Goal: Task Accomplishment & Management: Use online tool/utility

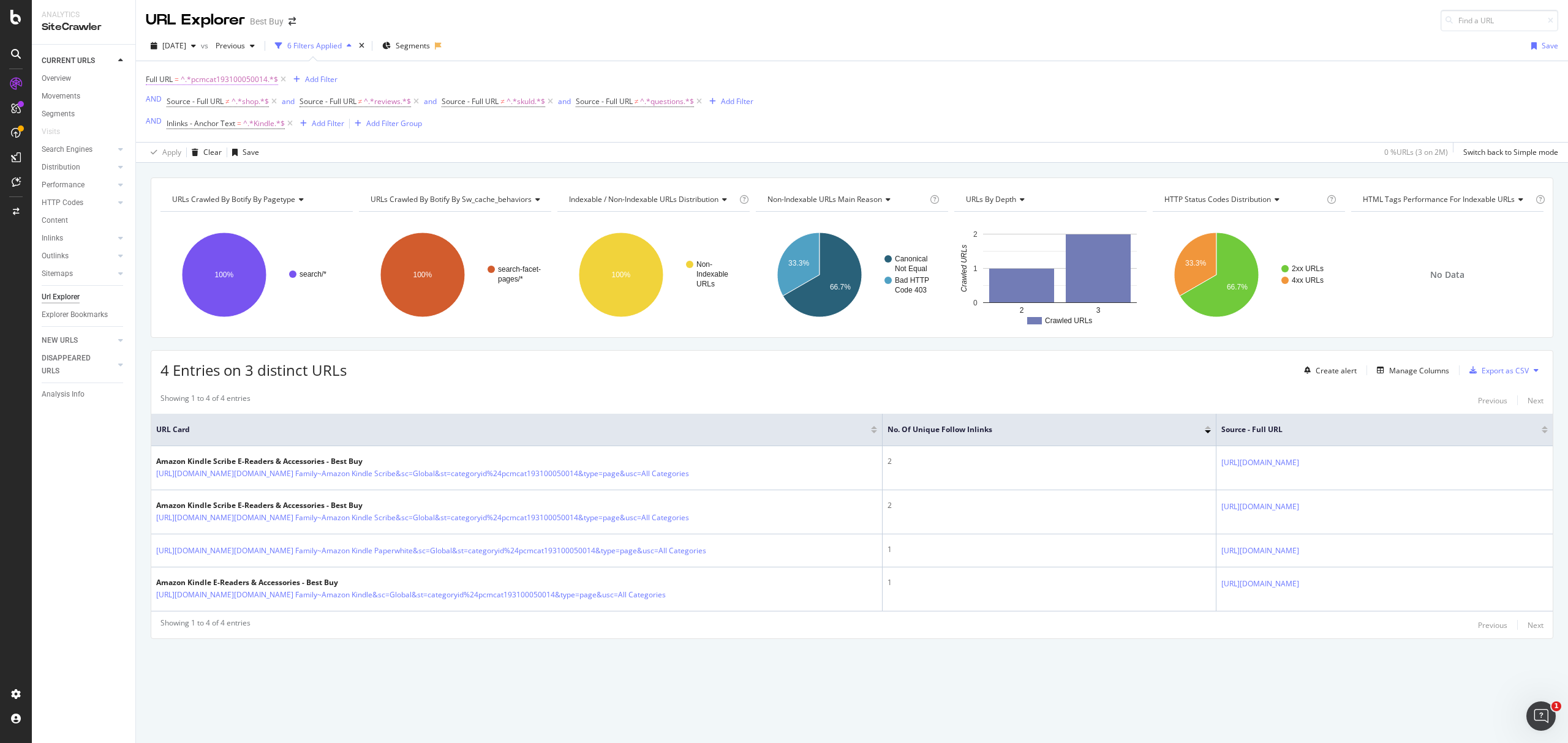
click at [233, 79] on span "^.*pcmcat193100050014.*$" at bounding box center [229, 80] width 98 height 17
click at [268, 131] on input "pcmcat193100050014" at bounding box center [215, 132] width 116 height 20
paste input "752515089313"
type input "pcmcat1752515089313"
click at [284, 156] on div "Apply" at bounding box center [282, 157] width 19 height 10
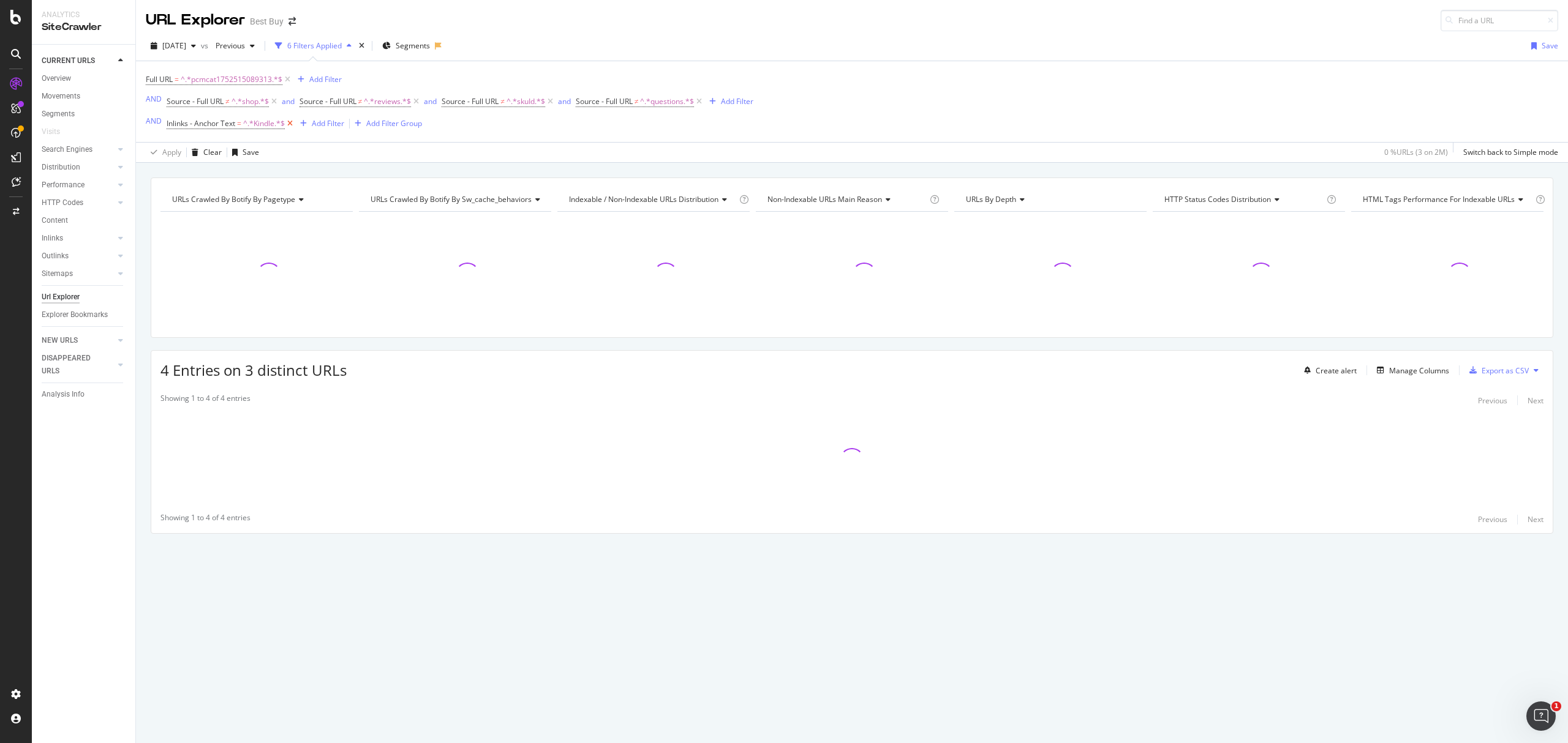
click at [292, 126] on icon at bounding box center [290, 124] width 10 height 12
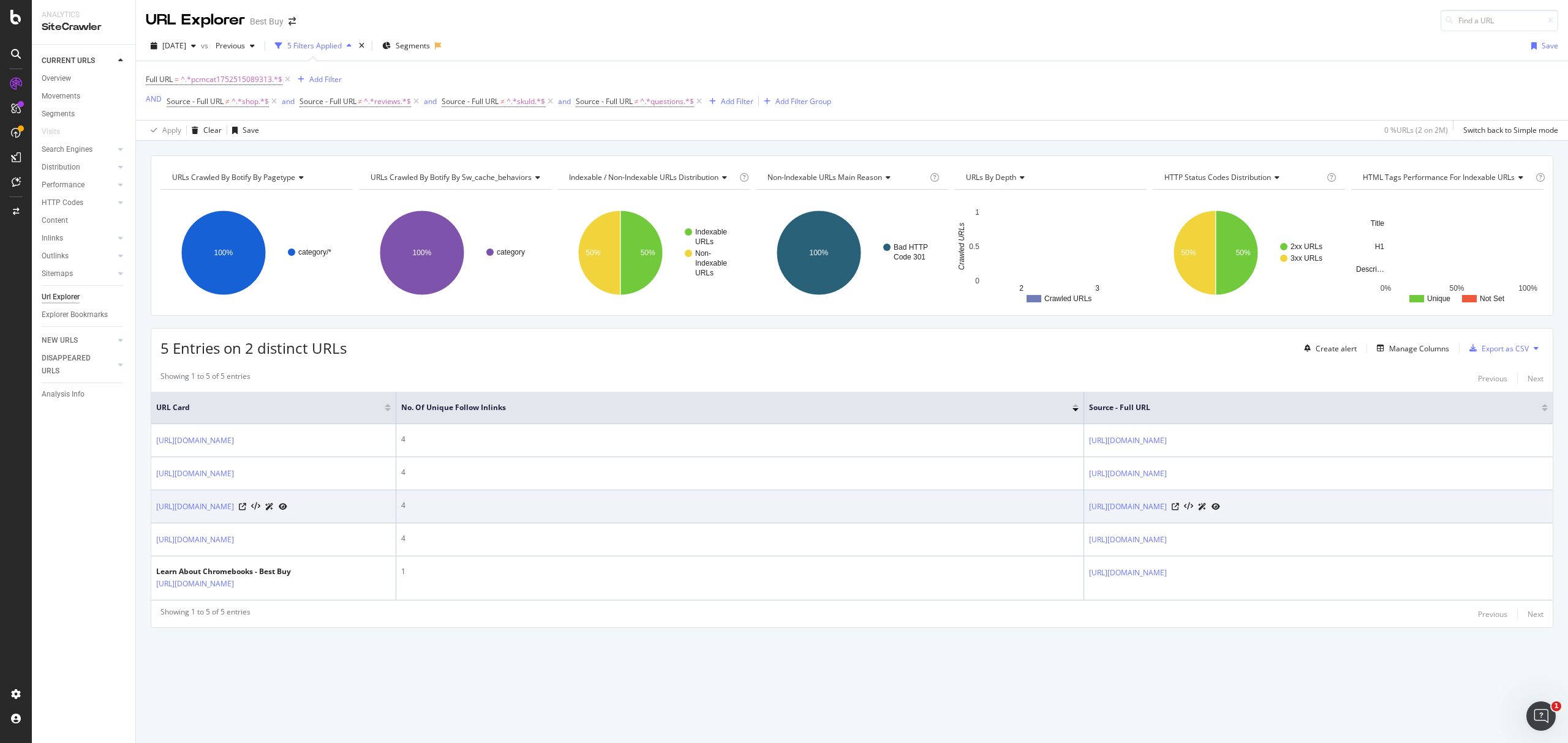
scroll to position [52, 0]
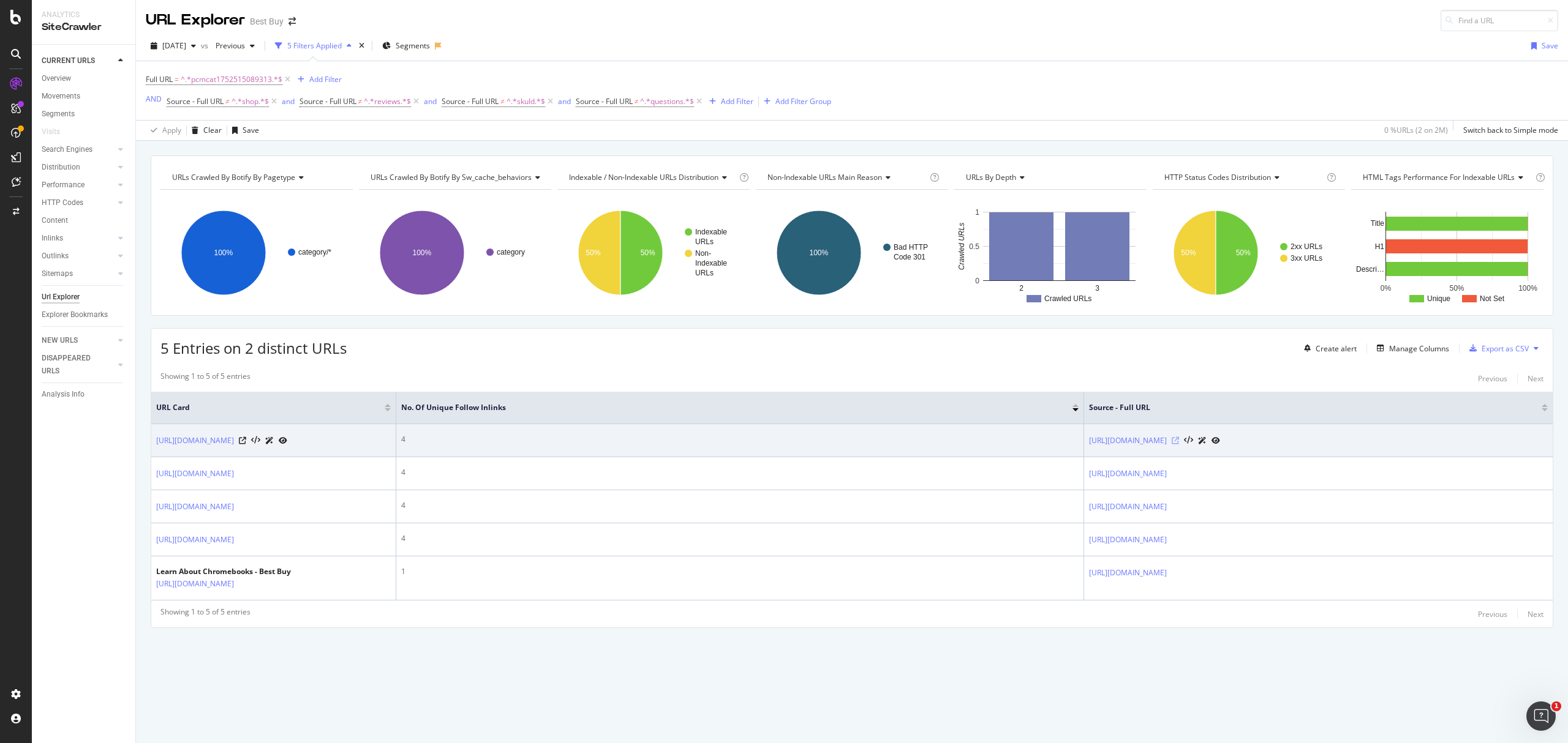
drag, startPoint x: 1238, startPoint y: 395, endPoint x: 1464, endPoint y: 393, distance: 226.0
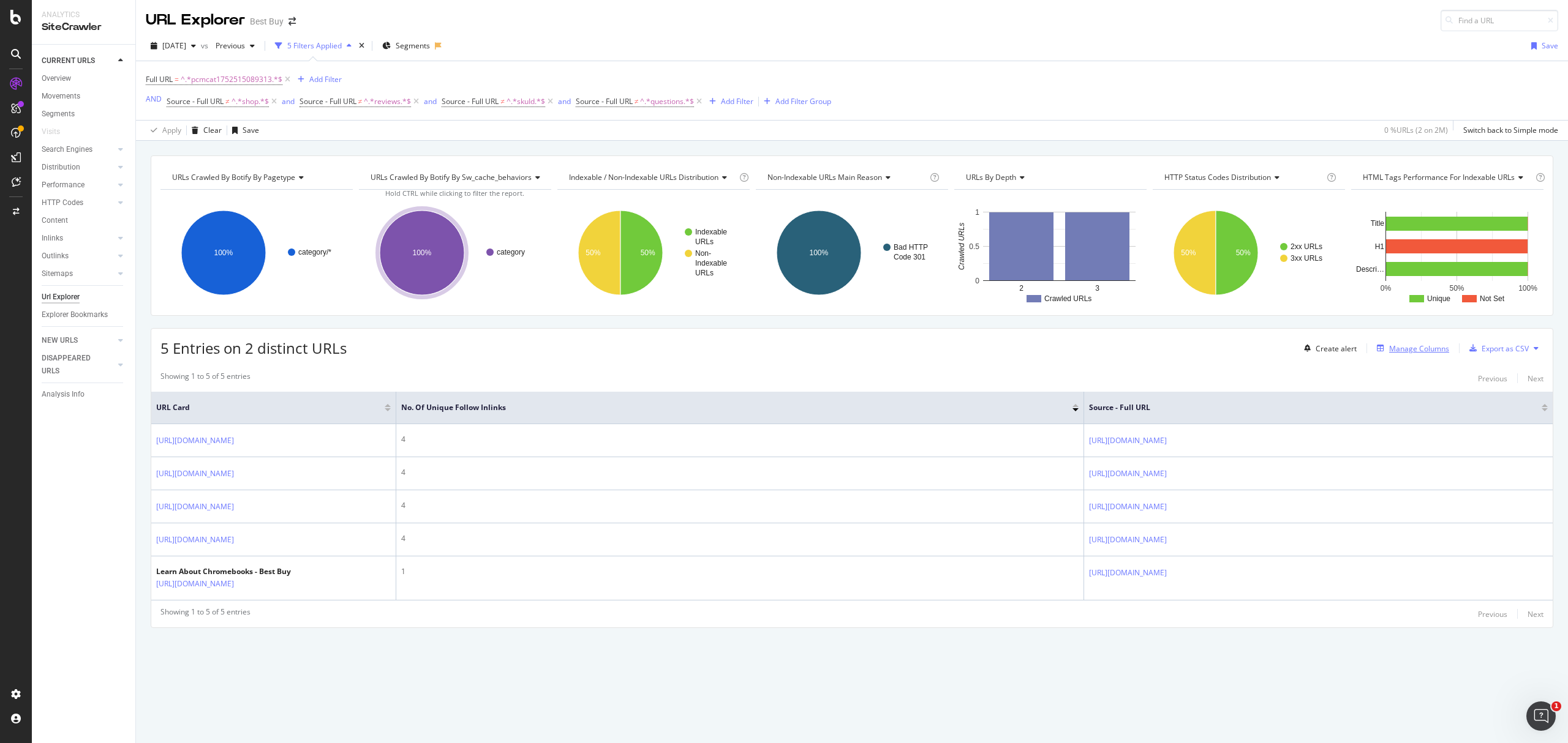
click at [1402, 344] on div "Manage Columns" at bounding box center [1419, 348] width 60 height 10
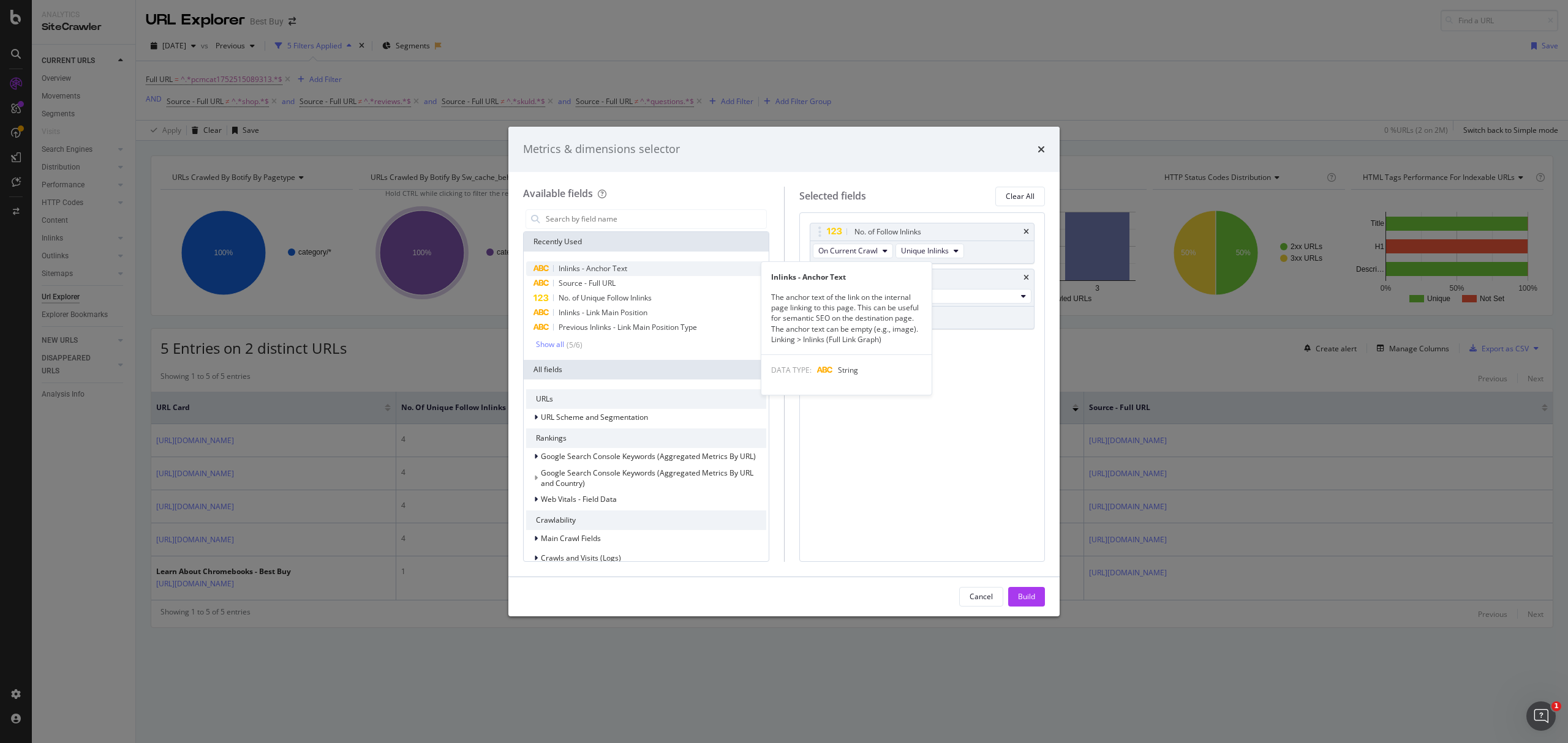
click at [580, 268] on span "Inlinks - Anchor Text" at bounding box center [593, 268] width 69 height 10
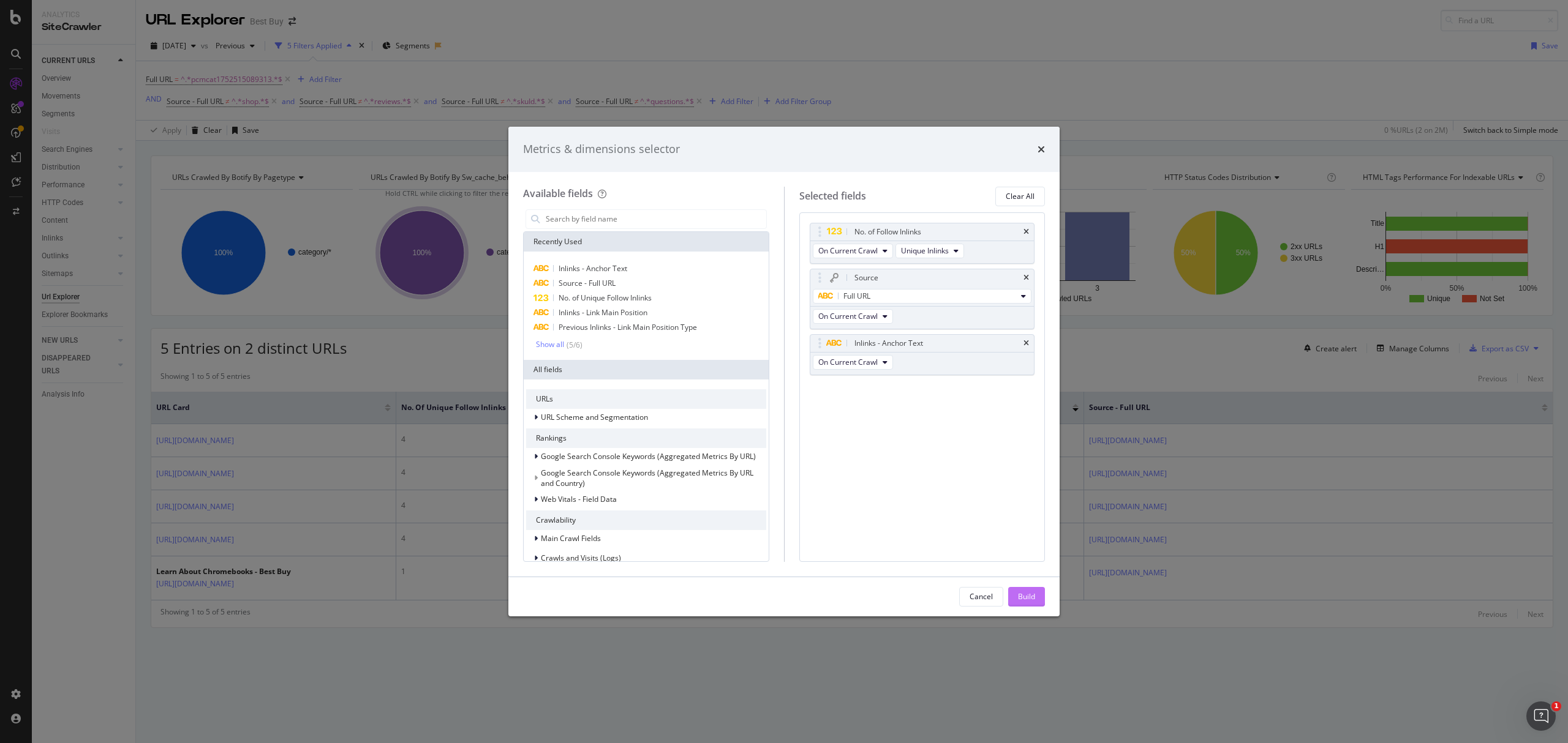
click at [1030, 593] on div "Build" at bounding box center [1027, 596] width 17 height 10
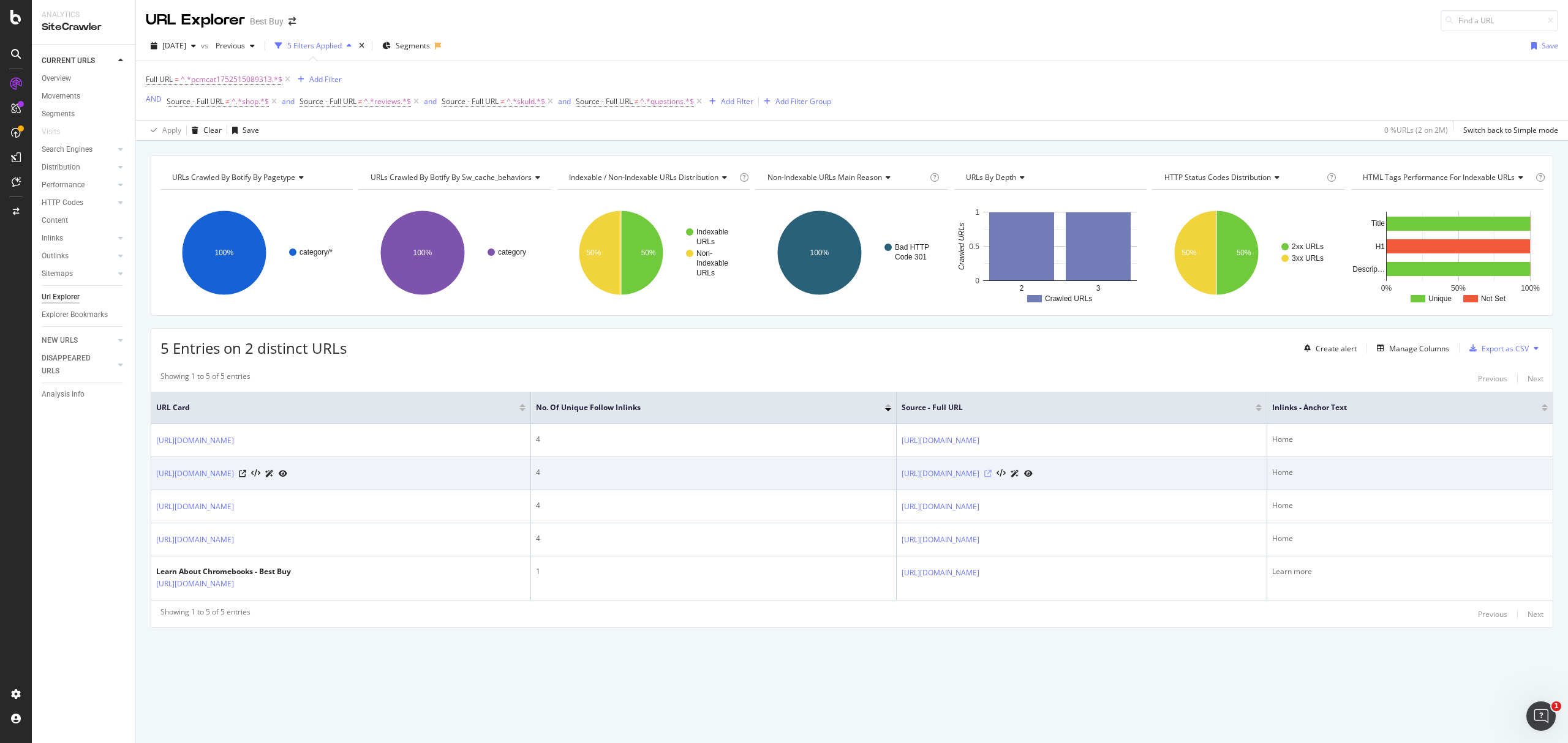
click at [992, 475] on icon at bounding box center [988, 474] width 7 height 7
